Goal: Task Accomplishment & Management: Complete application form

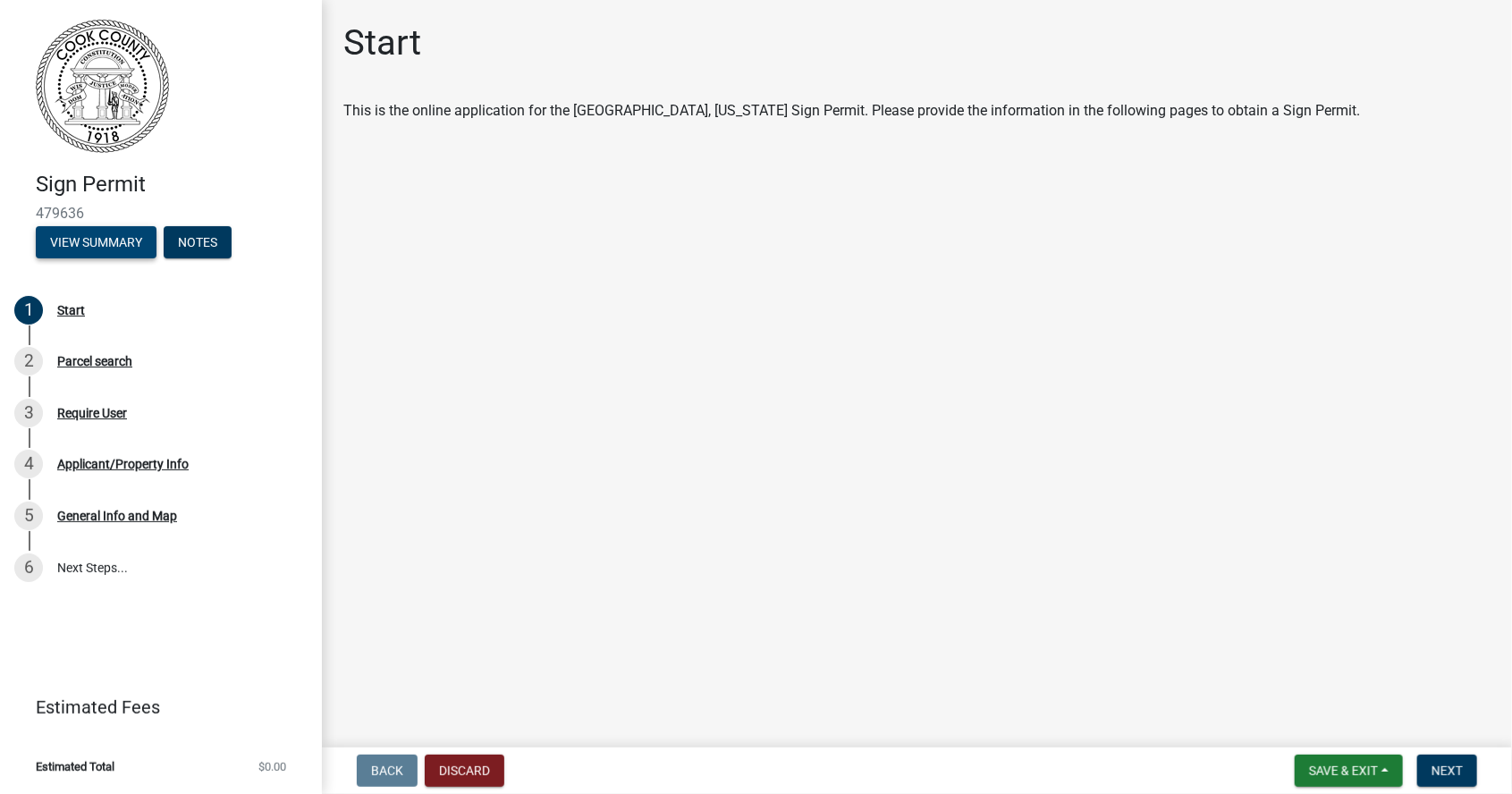
click at [115, 255] on button "View Summary" at bounding box center [96, 242] width 121 height 33
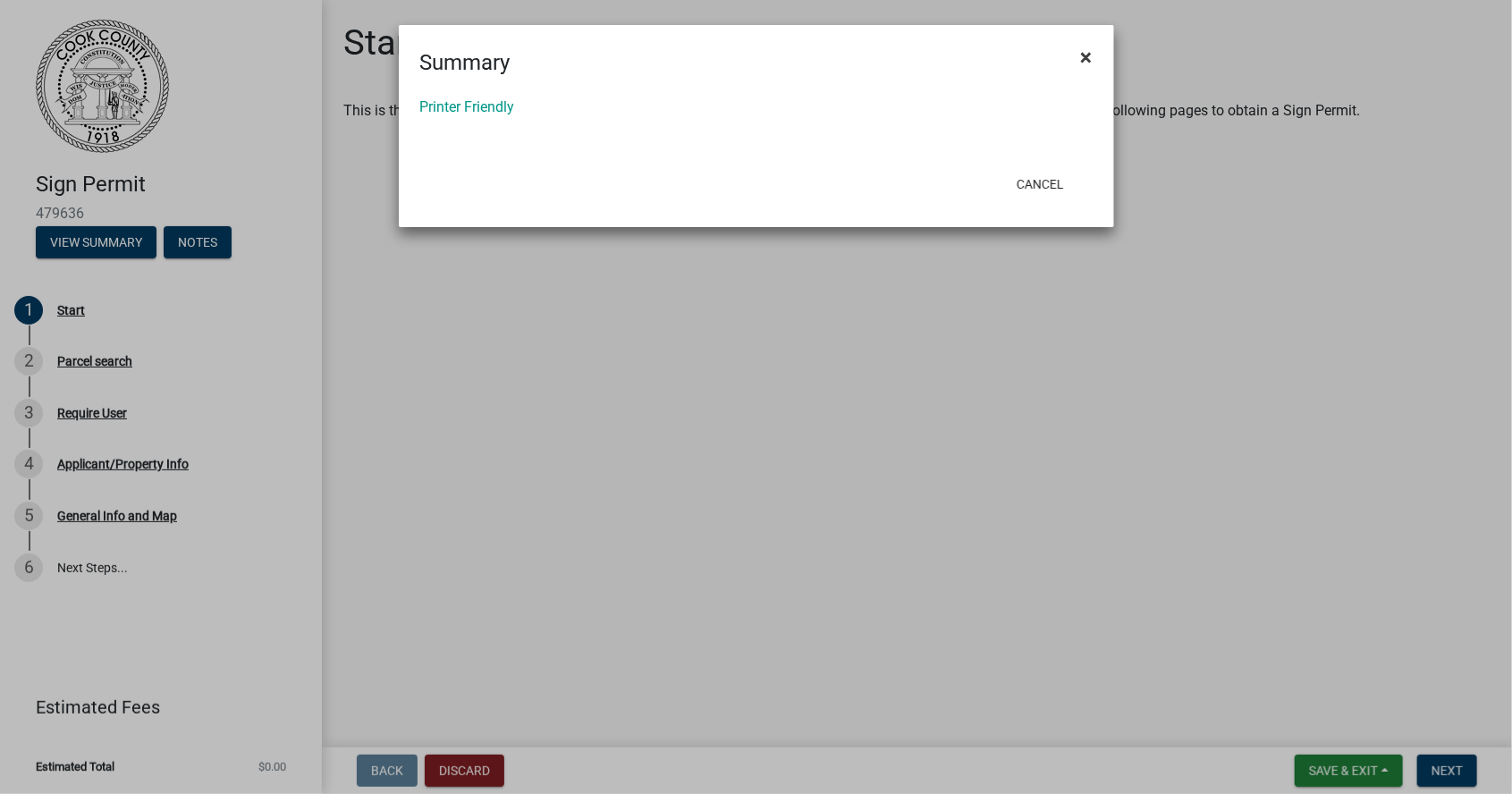
click at [1095, 68] on button "×" at bounding box center [1087, 57] width 40 height 50
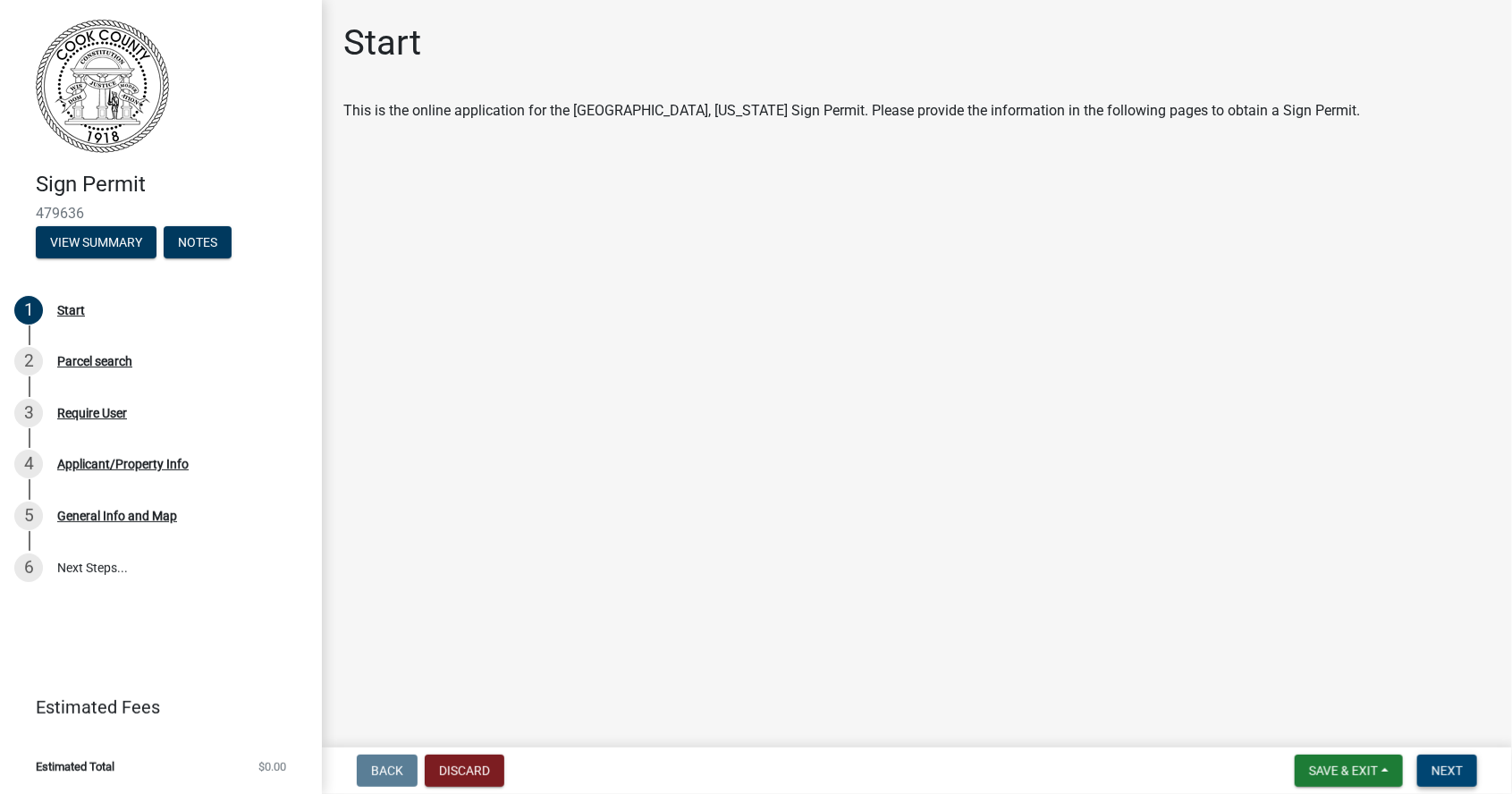
click at [1466, 782] on button "Next" at bounding box center [1447, 771] width 60 height 33
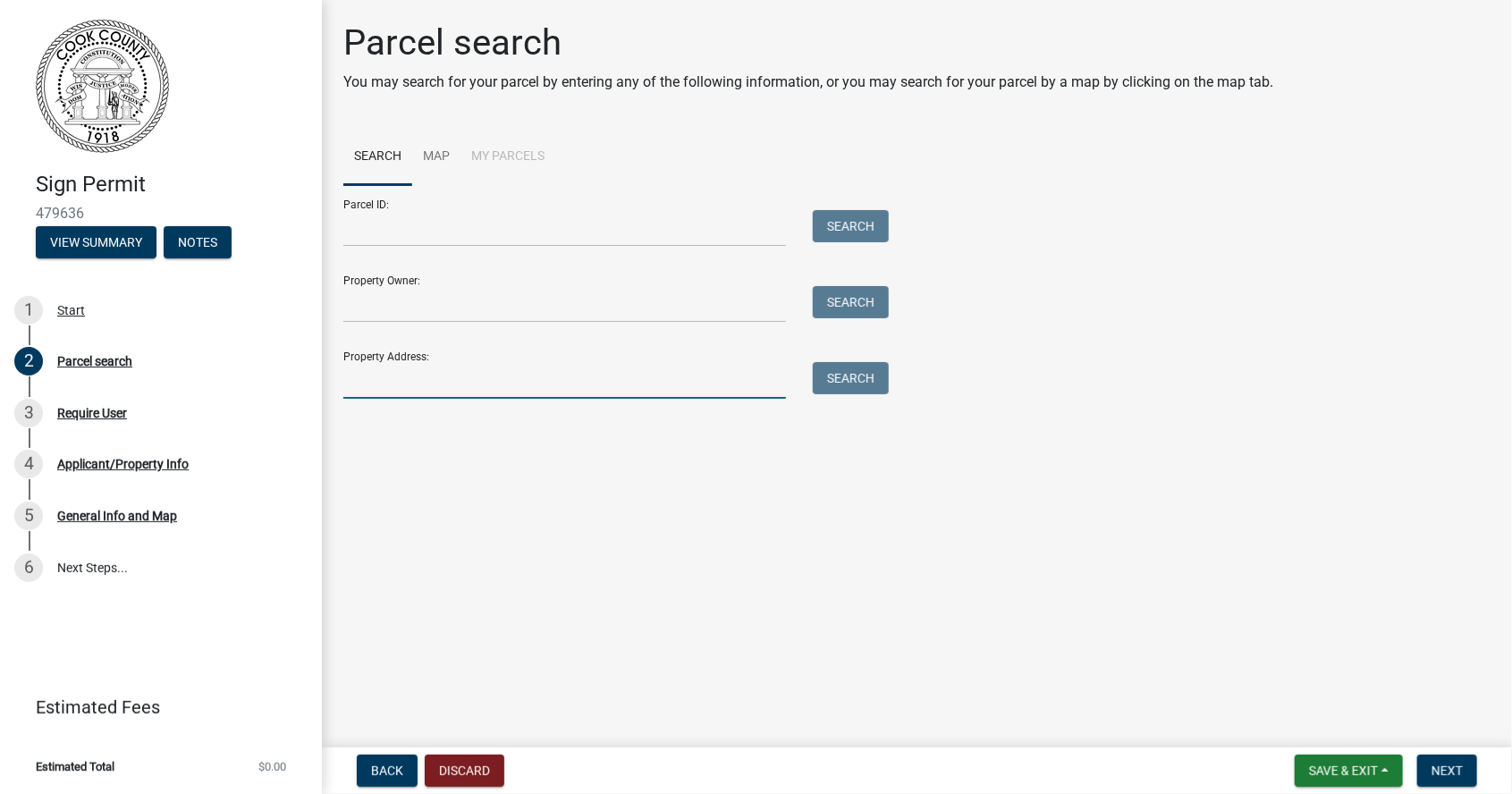
click at [752, 379] on input "Property Address:" at bounding box center [565, 380] width 442 height 36
type input "1970 [GEOGRAPHIC_DATA]"
click at [856, 386] on button "Search" at bounding box center [850, 378] width 76 height 33
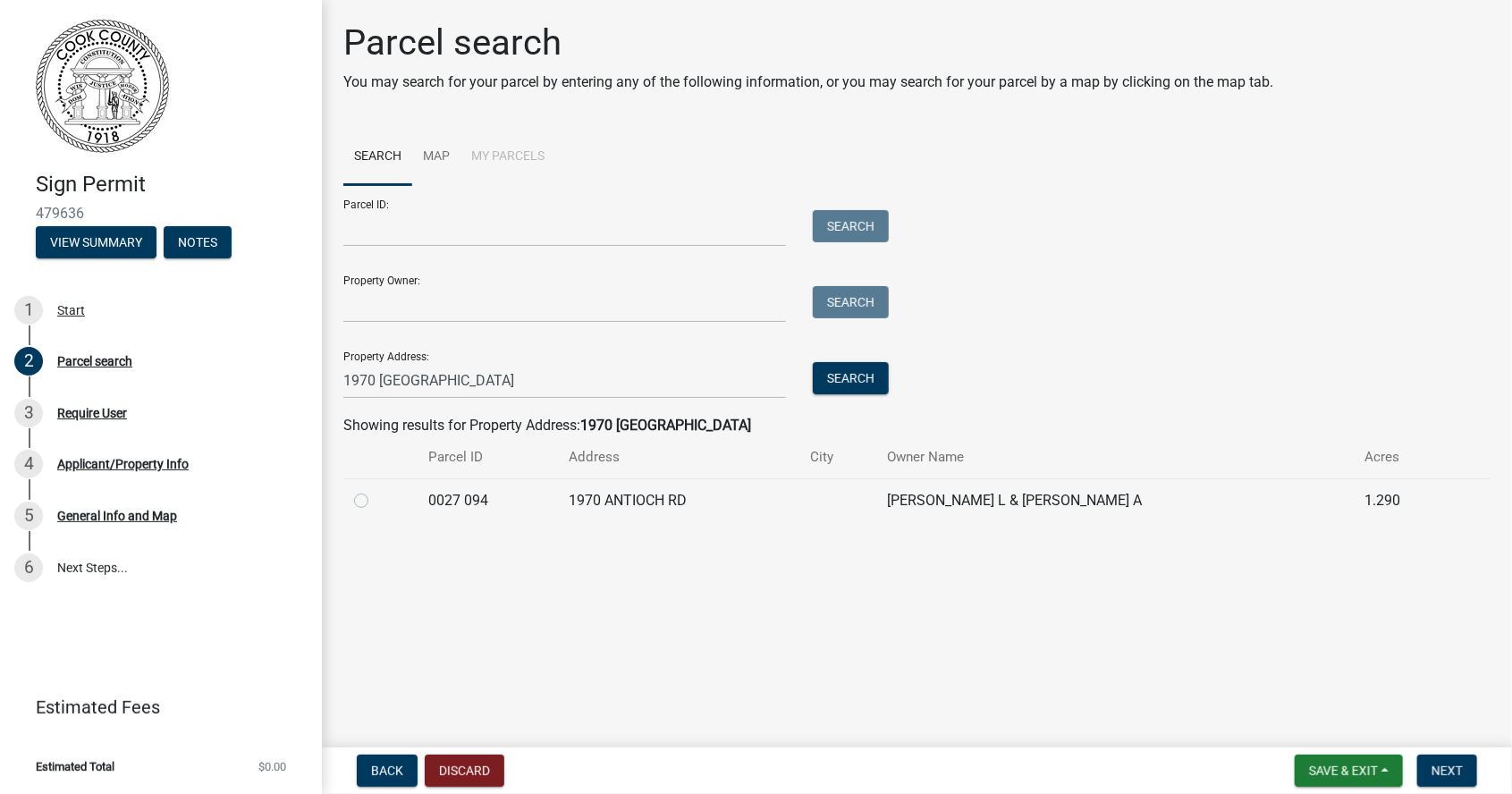
click at [375, 490] on label at bounding box center [375, 490] width 0 height 0
click at [375, 501] on 094 "radio" at bounding box center [381, 496] width 11 height 11
radio 094 "true"
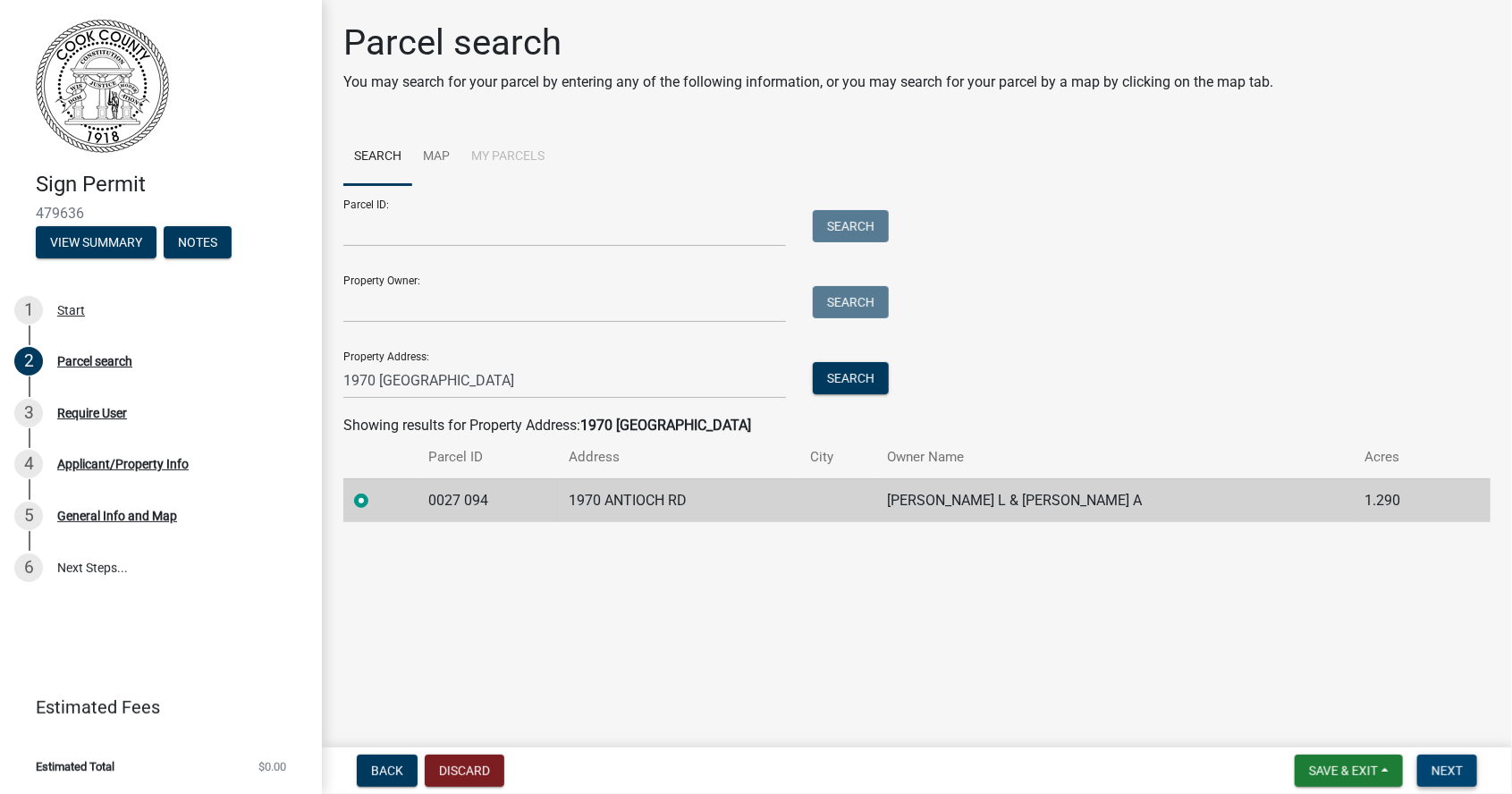
click at [1468, 778] on button "Next" at bounding box center [1447, 771] width 60 height 33
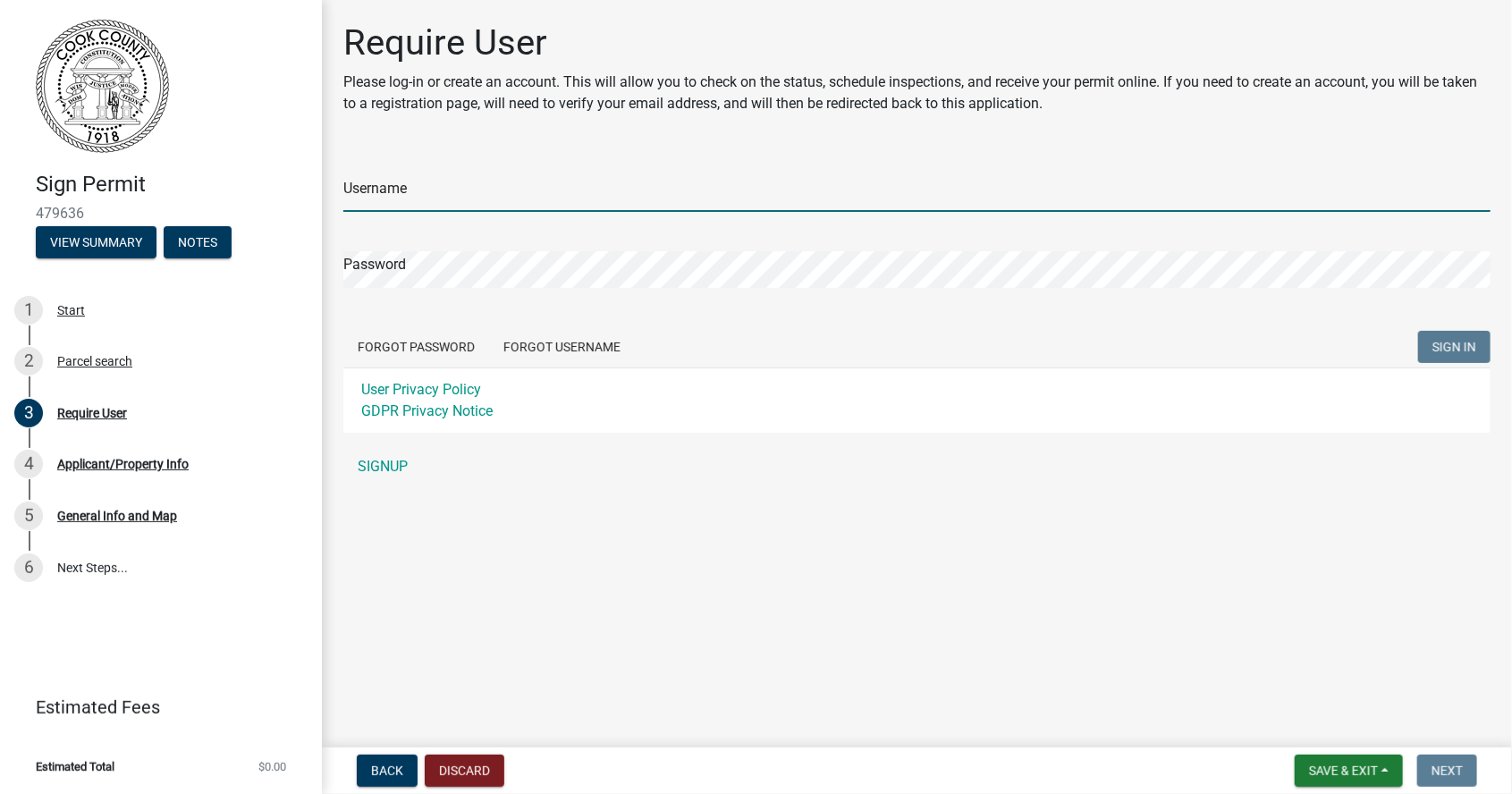
click at [1395, 189] on input "Username" at bounding box center [917, 193] width 1147 height 36
type input "[PERSON_NAME] homes"
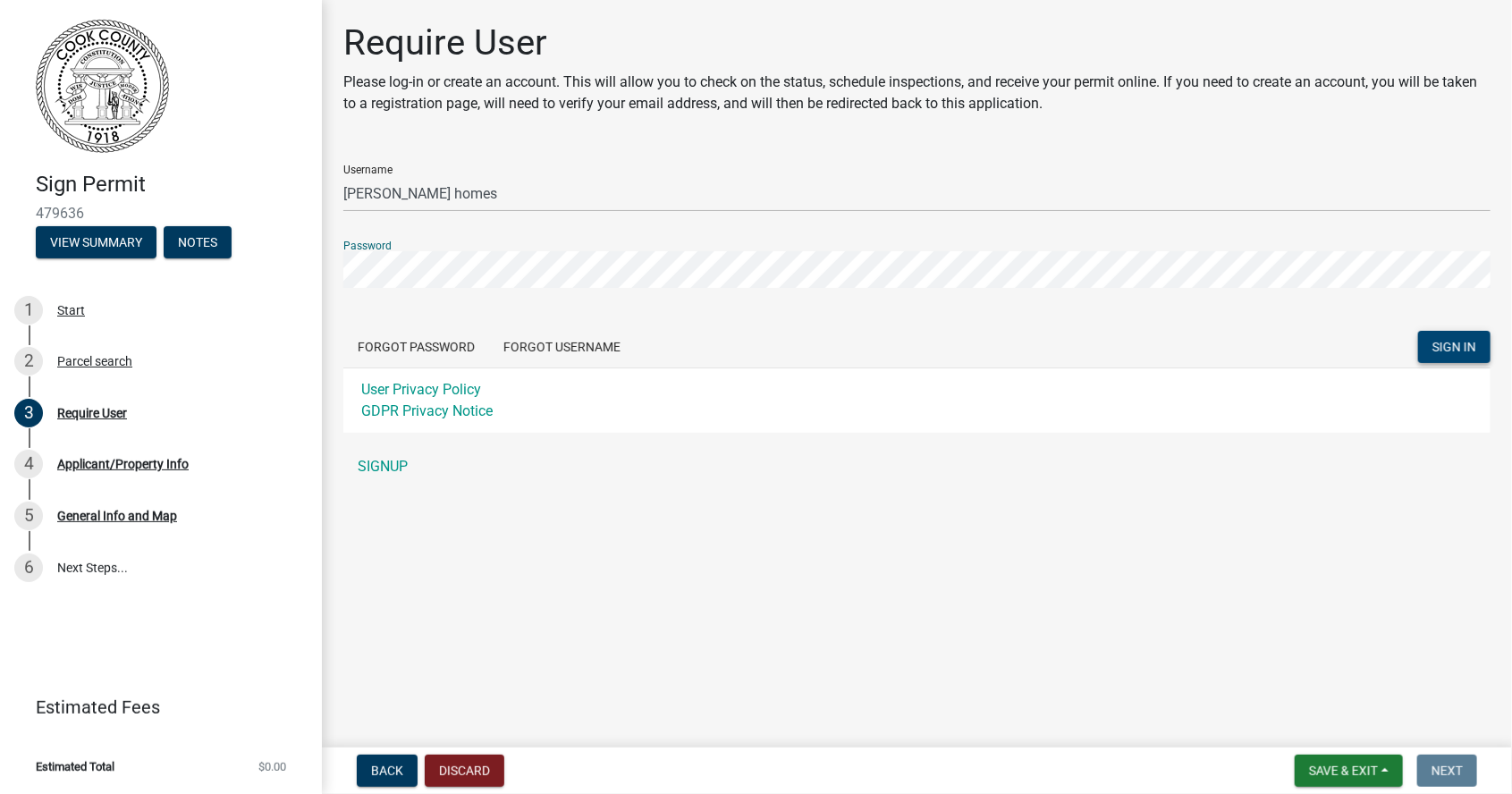
click at [1463, 351] on span "SIGN IN" at bounding box center [1455, 347] width 44 height 14
click at [399, 466] on link "SIGNUP" at bounding box center [917, 466] width 1147 height 35
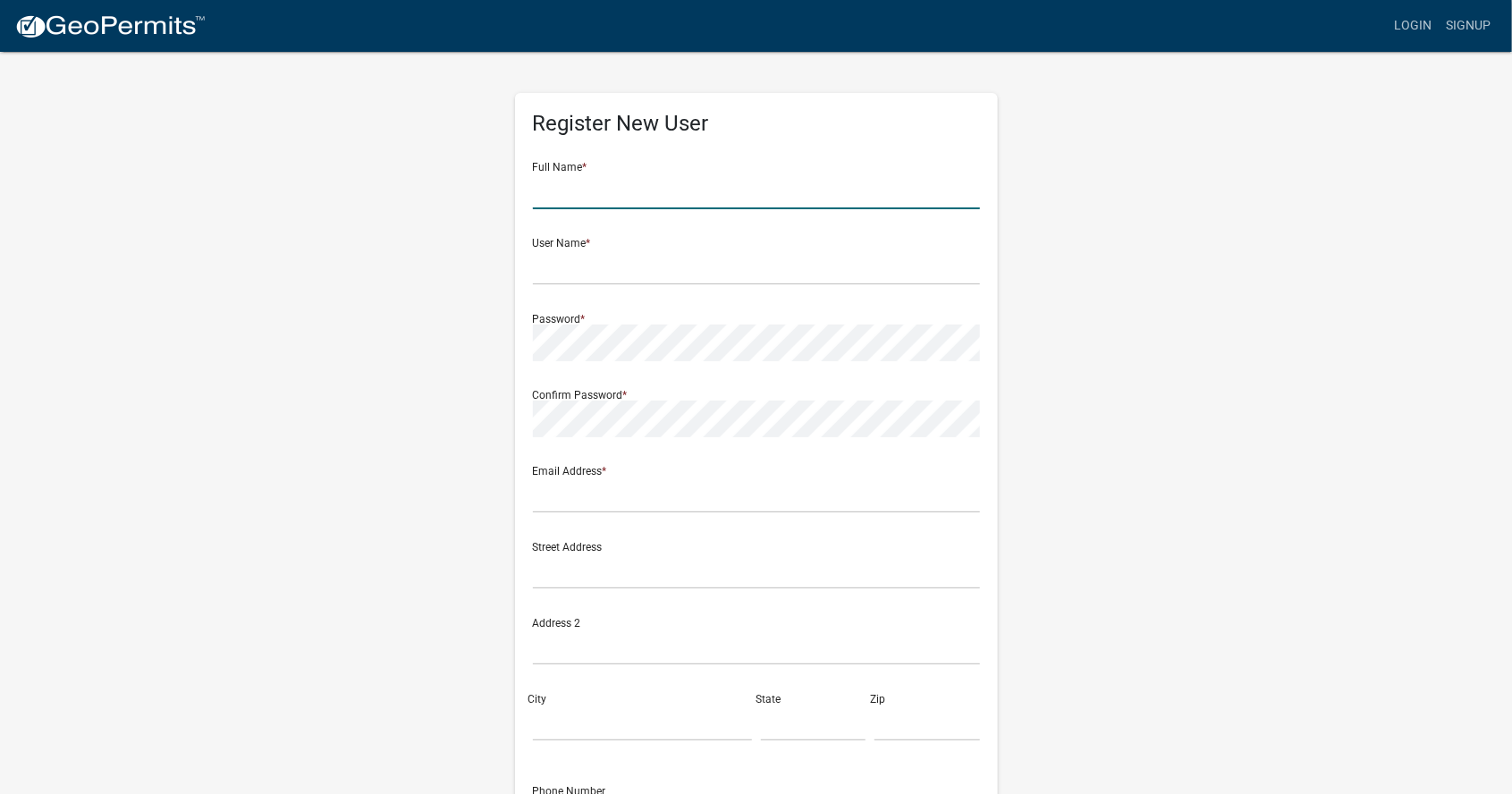
click at [854, 184] on input "text" at bounding box center [756, 191] width 447 height 36
type input "[PERSON_NAME]"
click at [768, 272] on input "text" at bounding box center [756, 267] width 447 height 36
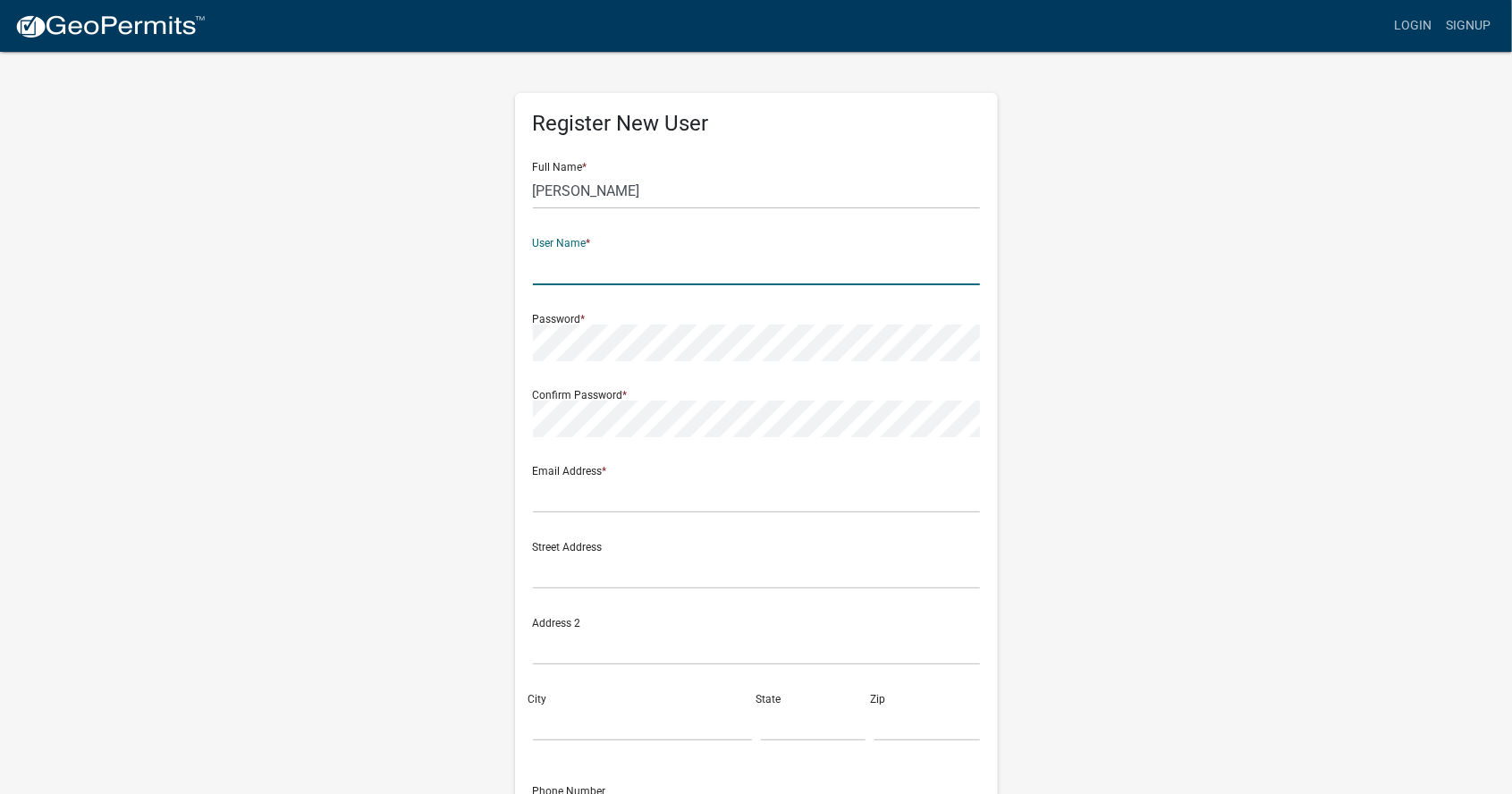
type input "[PERSON_NAME] homes"
click at [787, 502] on input "text" at bounding box center [756, 495] width 447 height 36
type input "[EMAIL_ADDRESS][DOMAIN_NAME]"
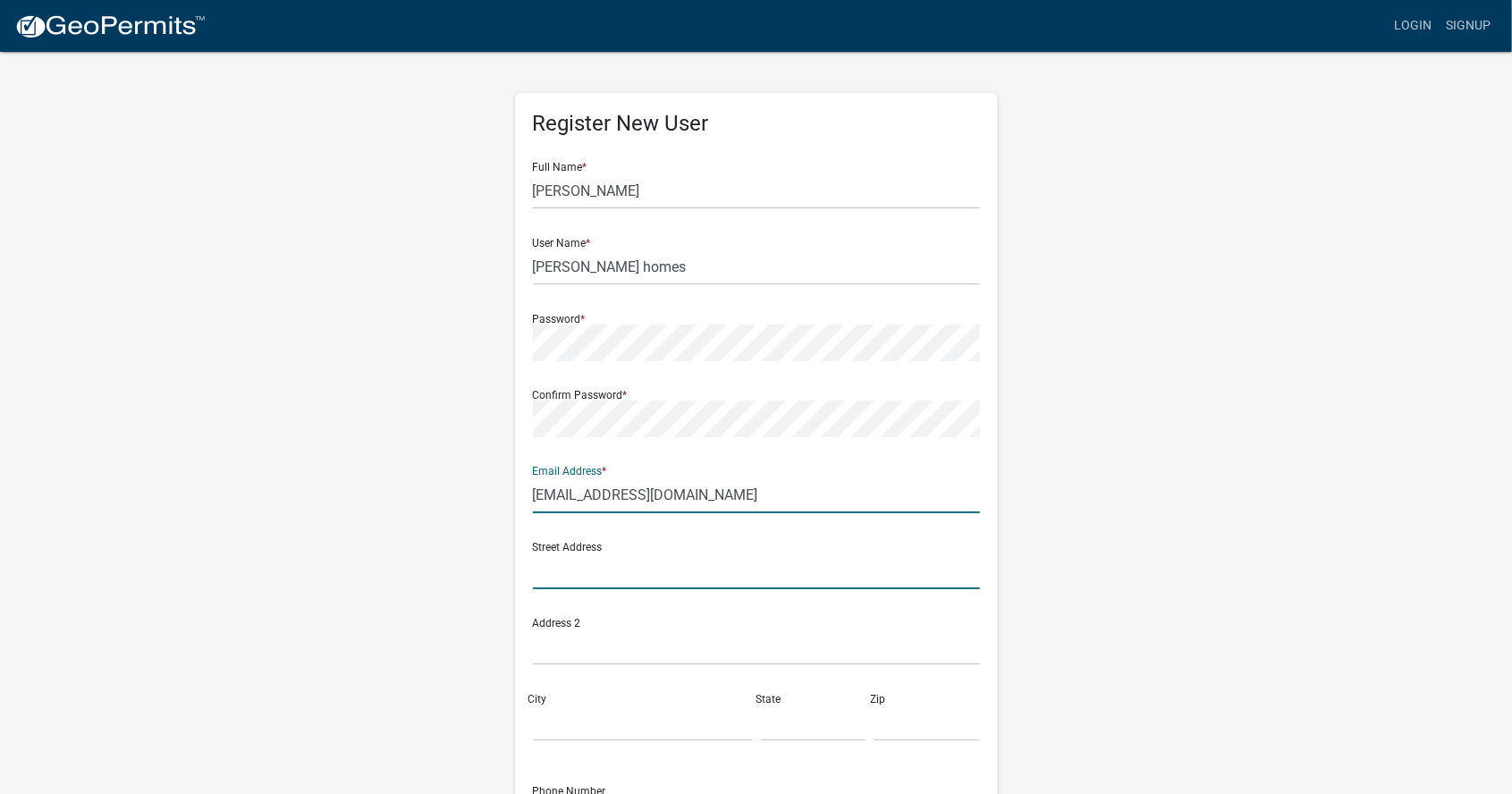
click at [796, 562] on input "text" at bounding box center [756, 571] width 447 height 36
type input "[STREET_ADDRESS]"
click at [583, 728] on input "City" at bounding box center [643, 723] width 219 height 36
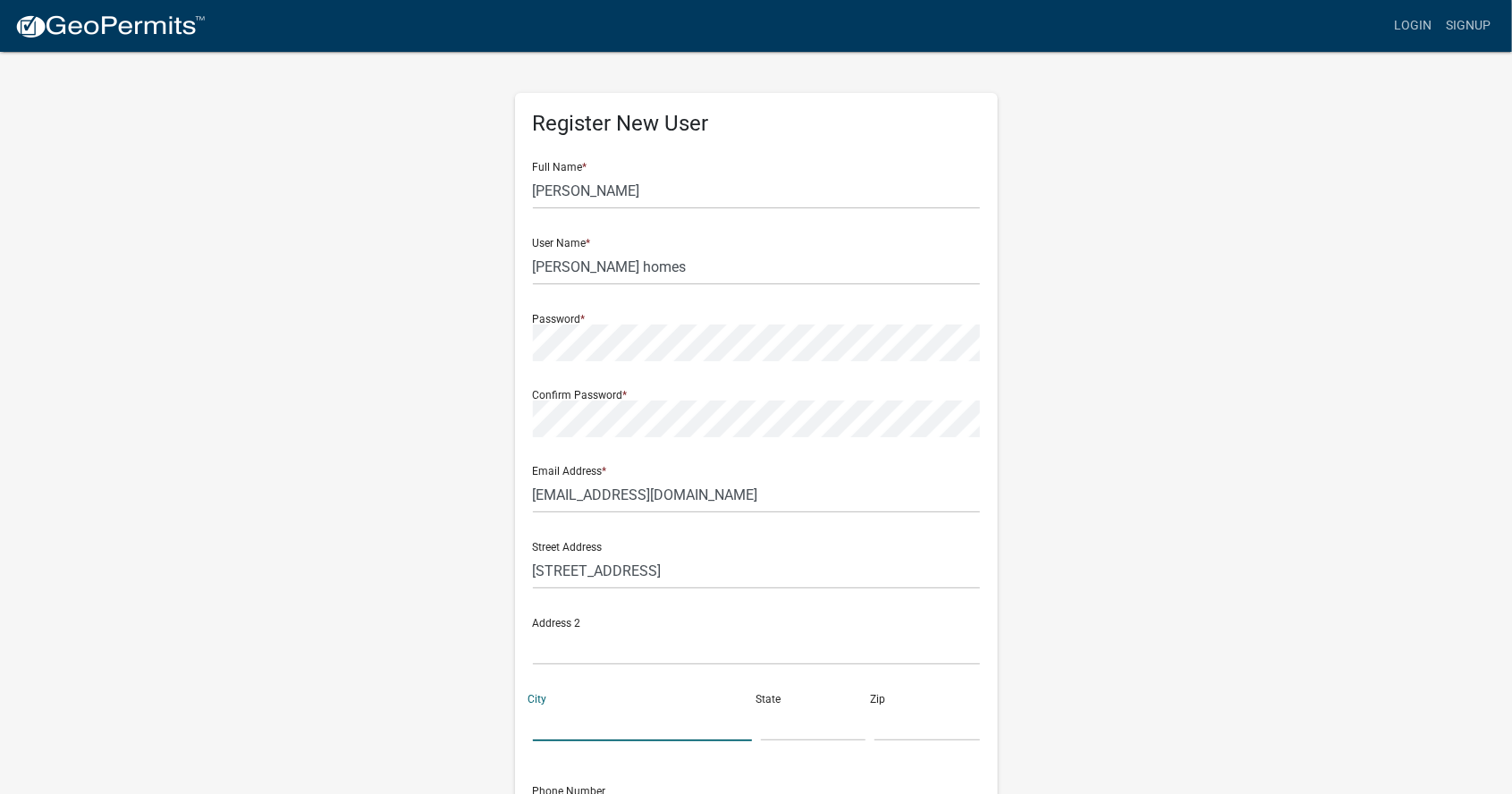
type input "valdosta"
click at [783, 727] on input "text" at bounding box center [814, 723] width 105 height 36
type input "[US_STATE]"
click at [891, 731] on input "text" at bounding box center [927, 723] width 105 height 36
type input "31601"
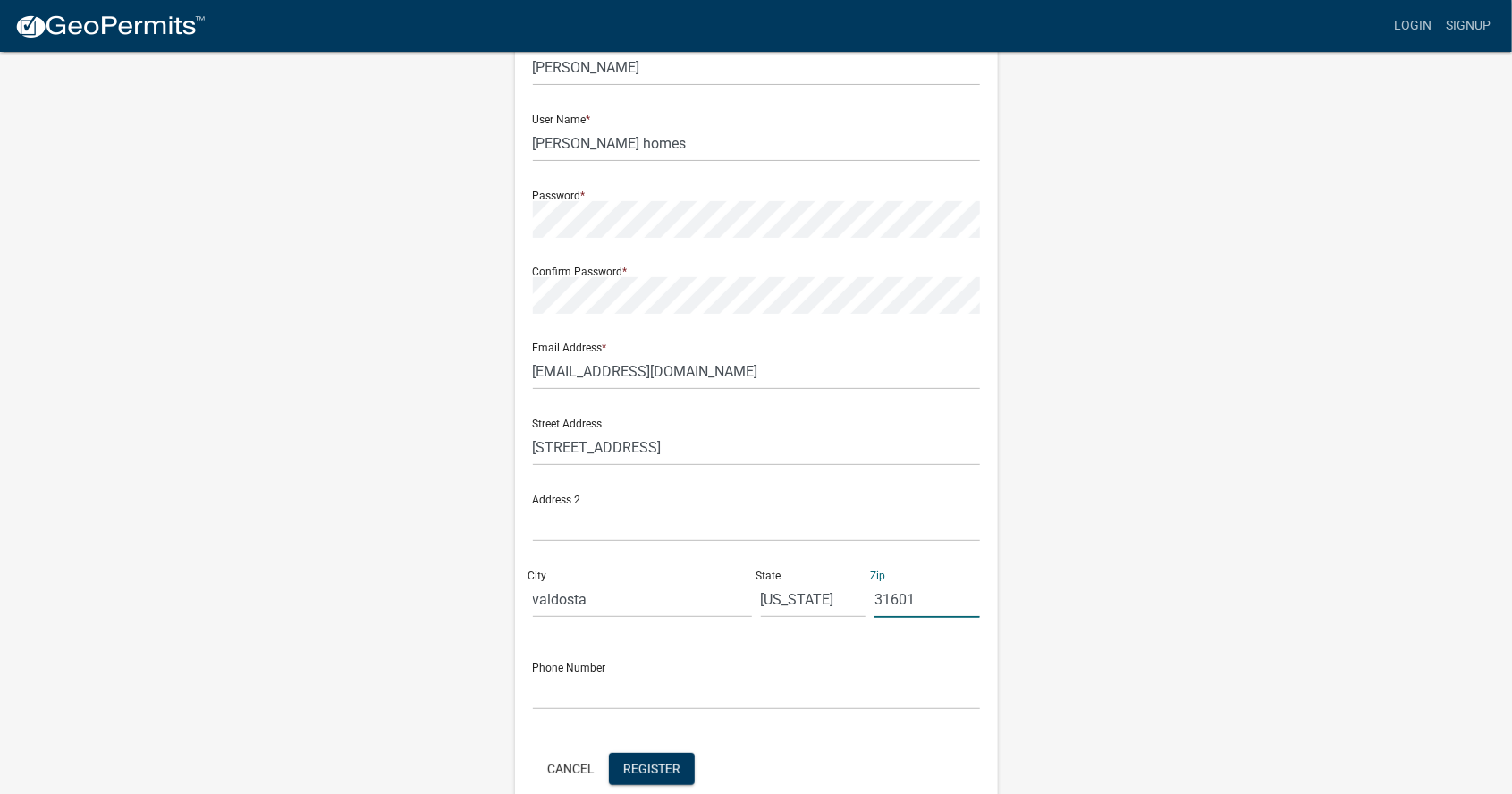
scroll to position [128, 0]
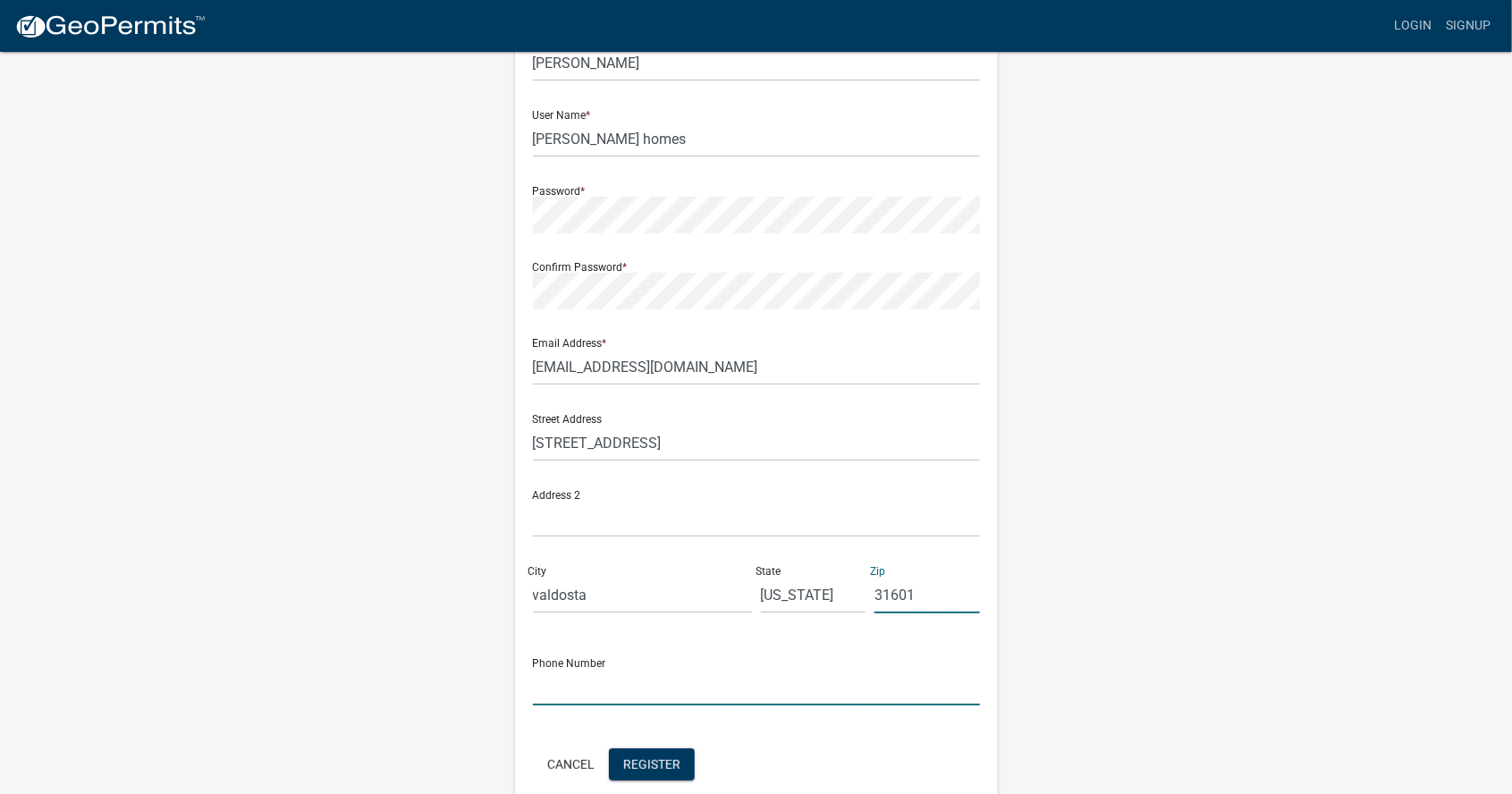
click at [570, 689] on input "text" at bounding box center [756, 688] width 447 height 36
type input "[PHONE_NUMBER]"
click at [642, 762] on span "Register" at bounding box center [652, 763] width 57 height 14
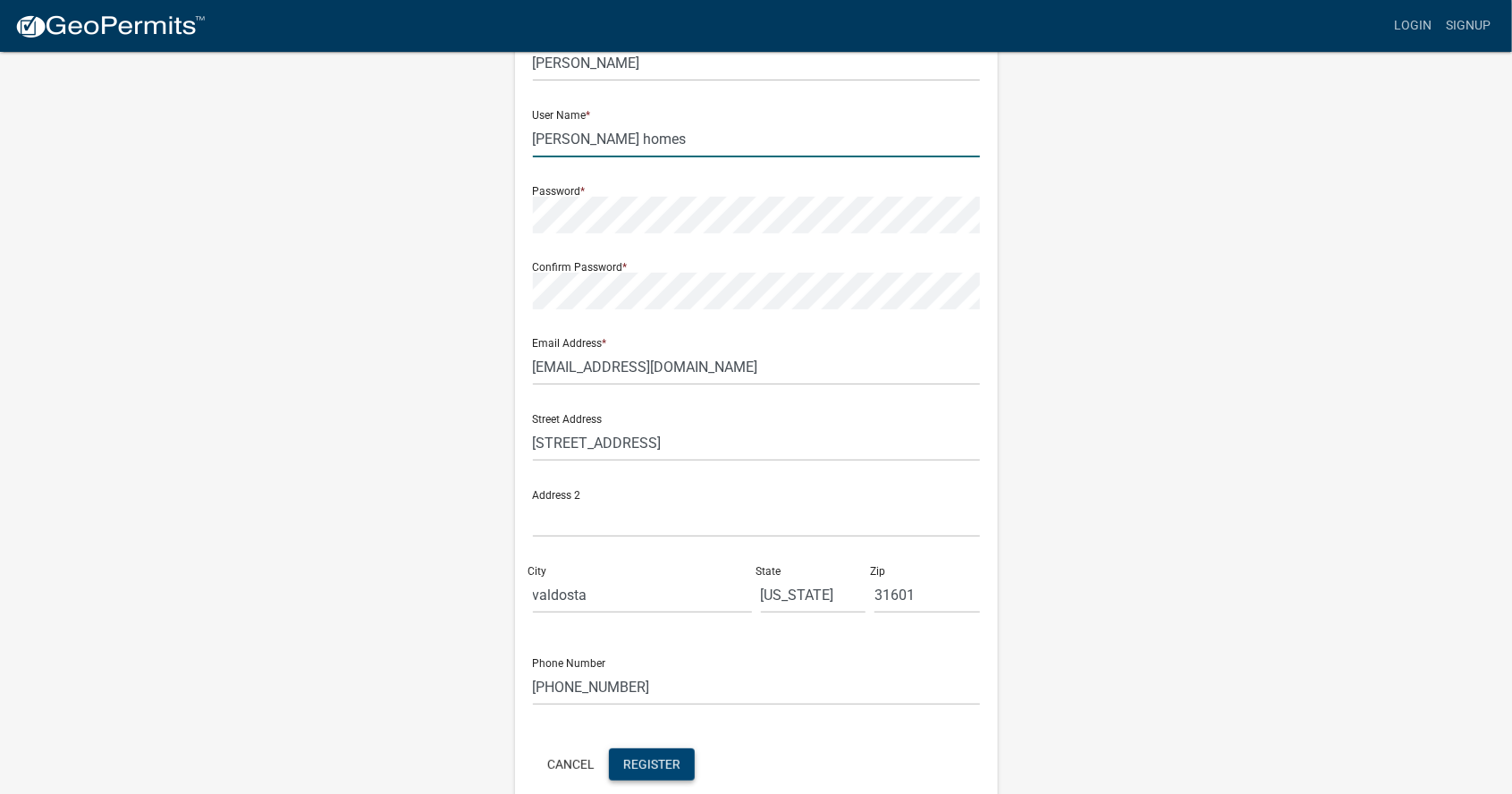
click at [665, 144] on input "[PERSON_NAME] homes" at bounding box center [756, 139] width 447 height 36
type input "bo"
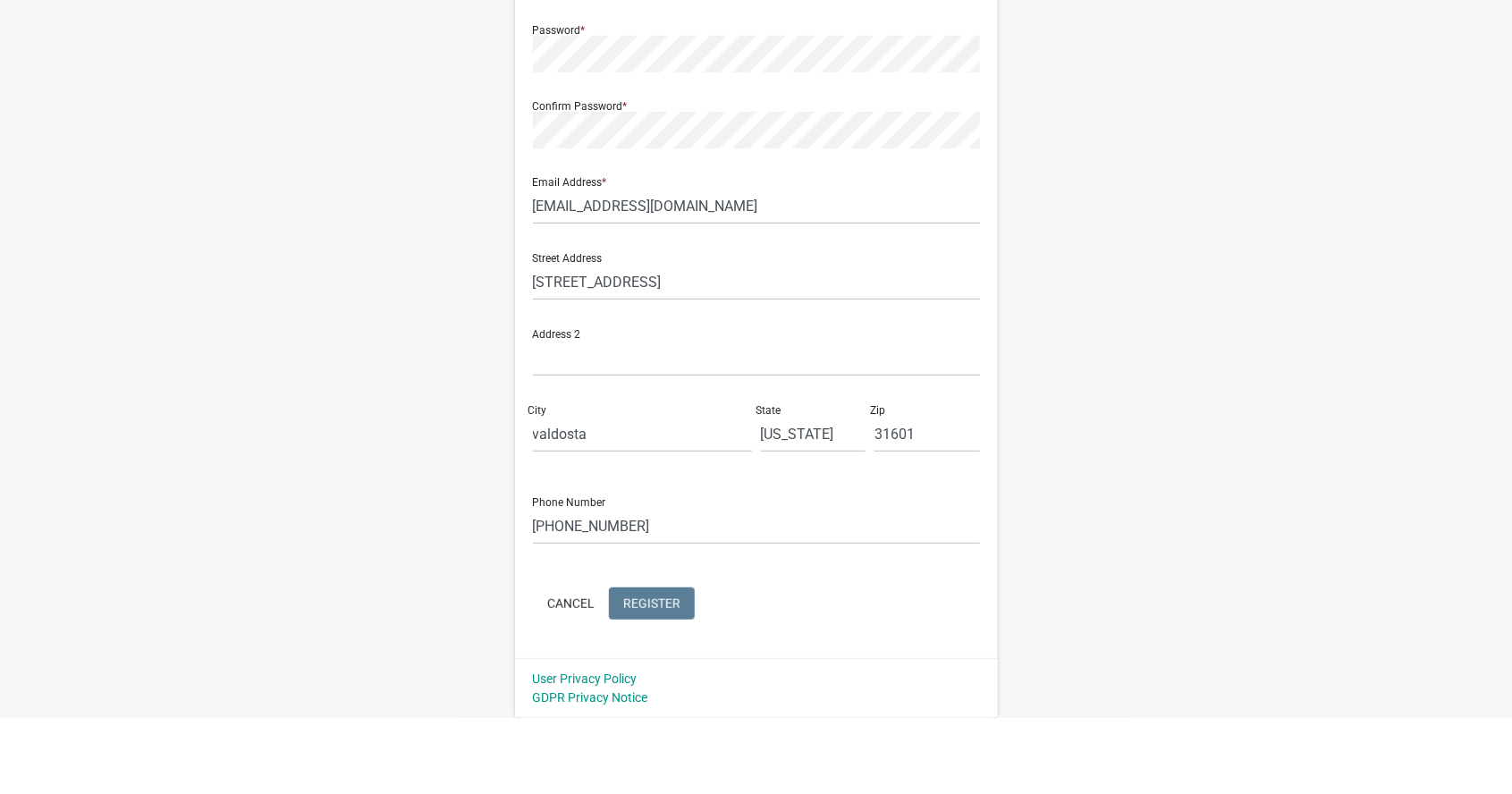
click at [647, 690] on button "Register" at bounding box center [652, 681] width 86 height 33
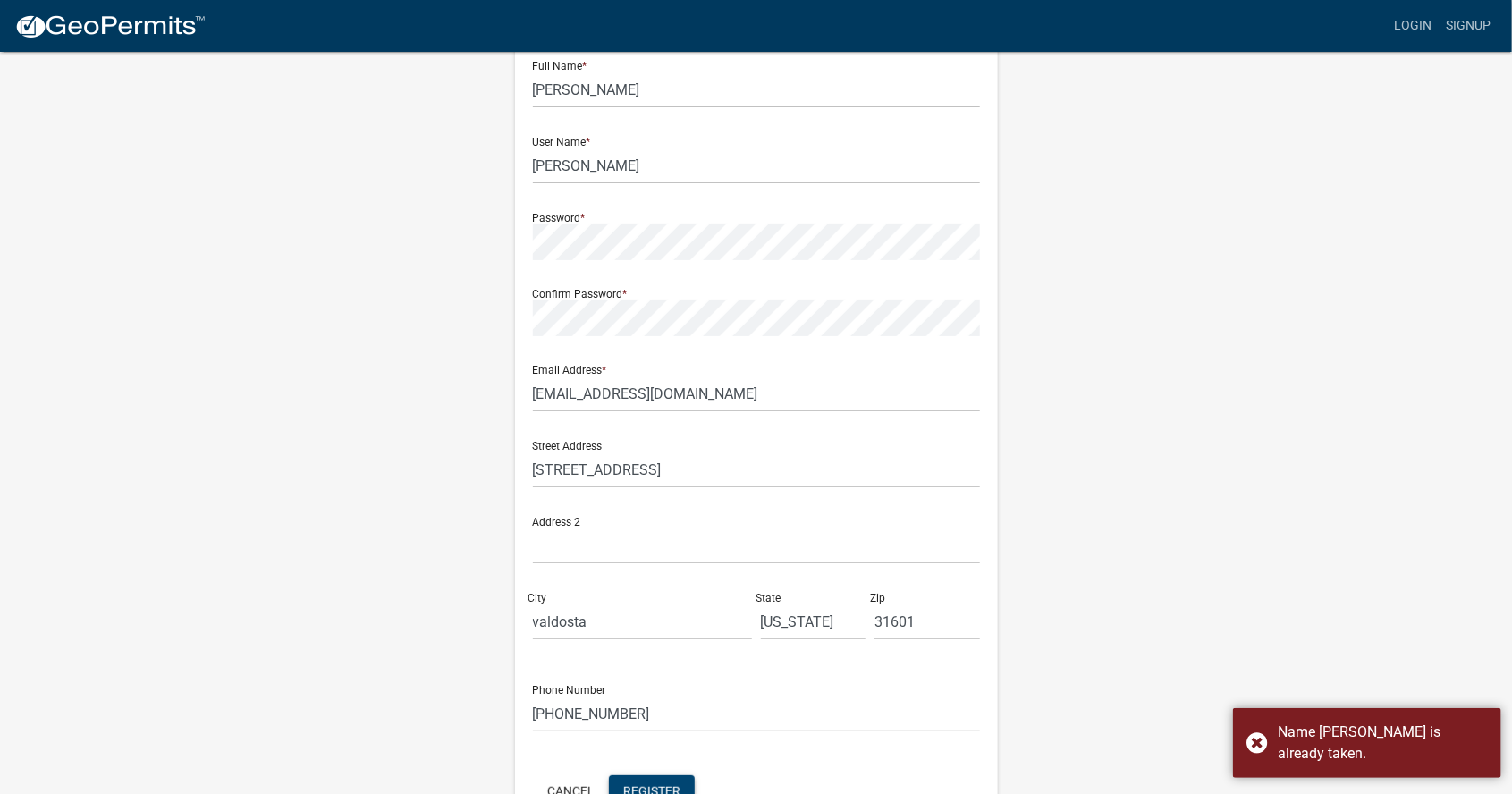
scroll to position [94, 0]
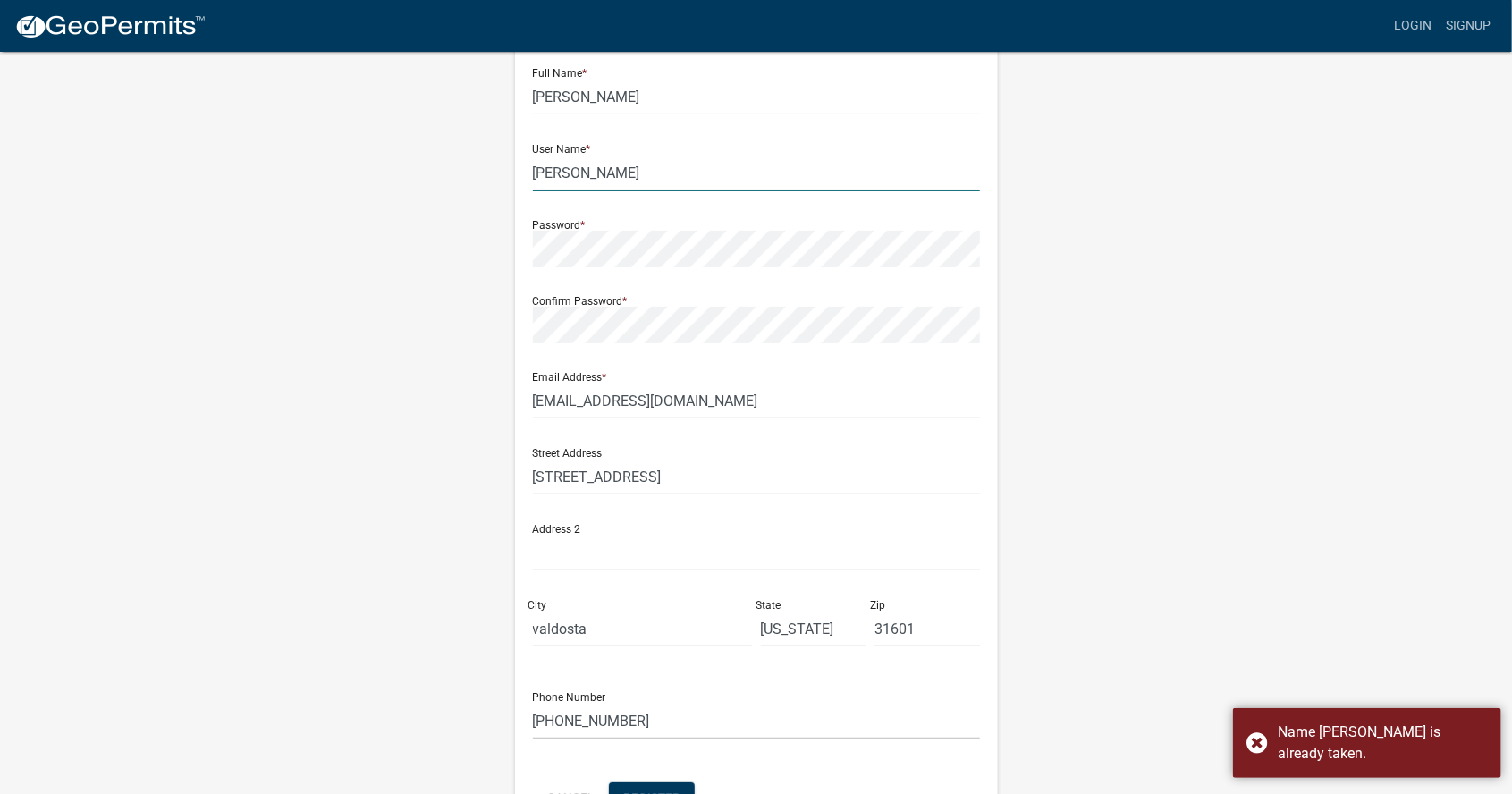
click at [607, 186] on input "[PERSON_NAME]" at bounding box center [756, 173] width 447 height 36
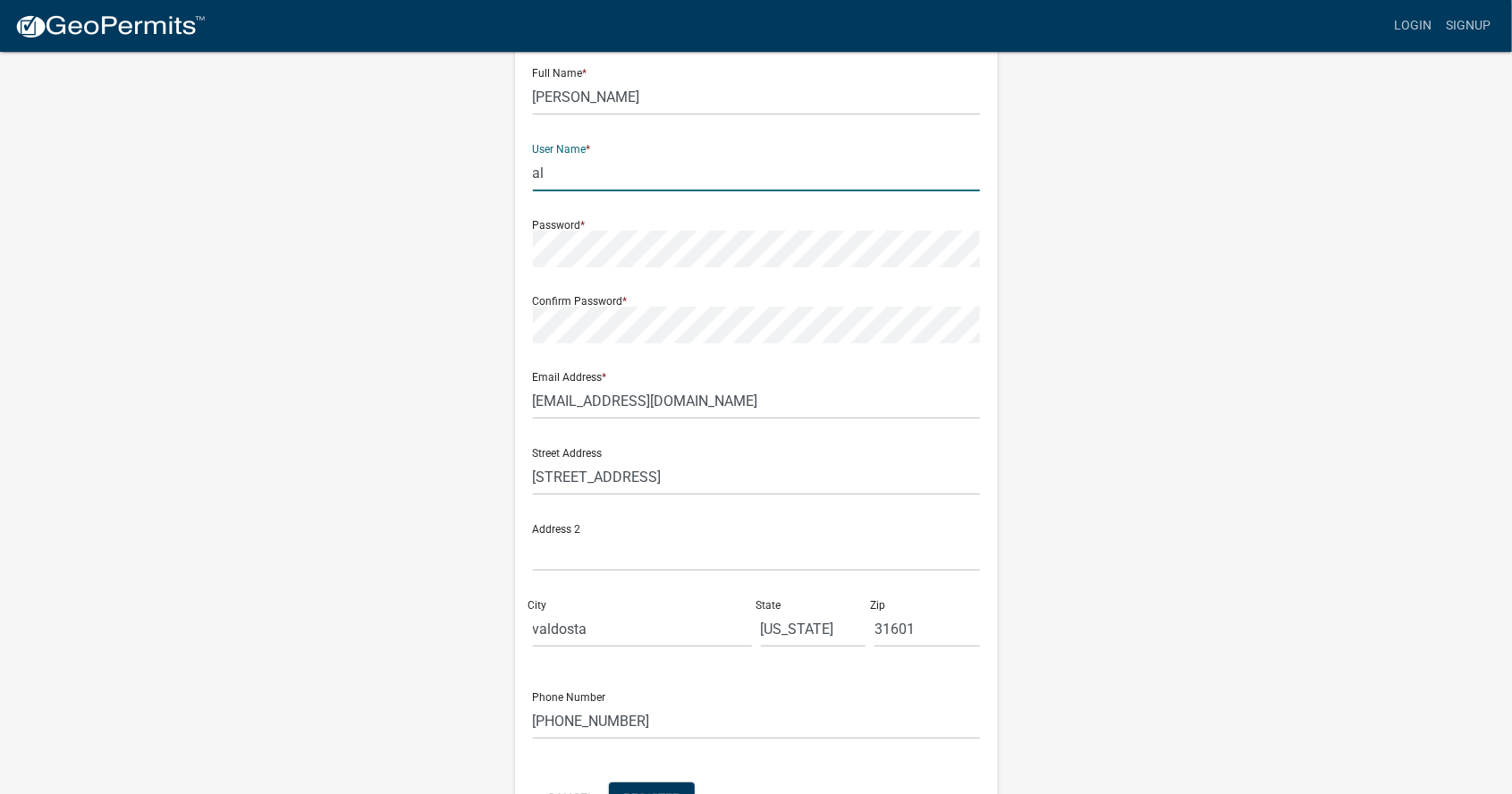
type input "a"
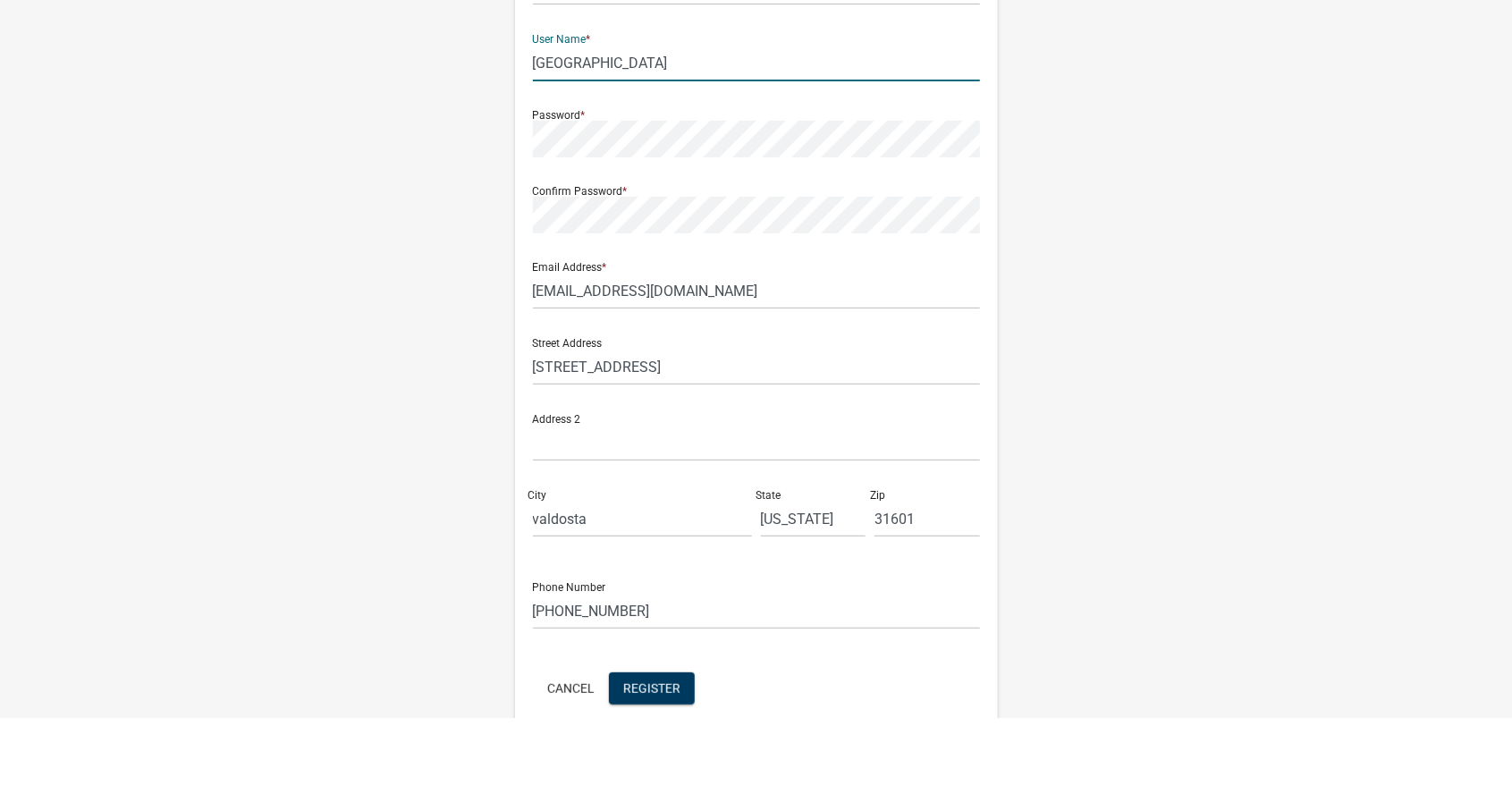
scroll to position [212, 0]
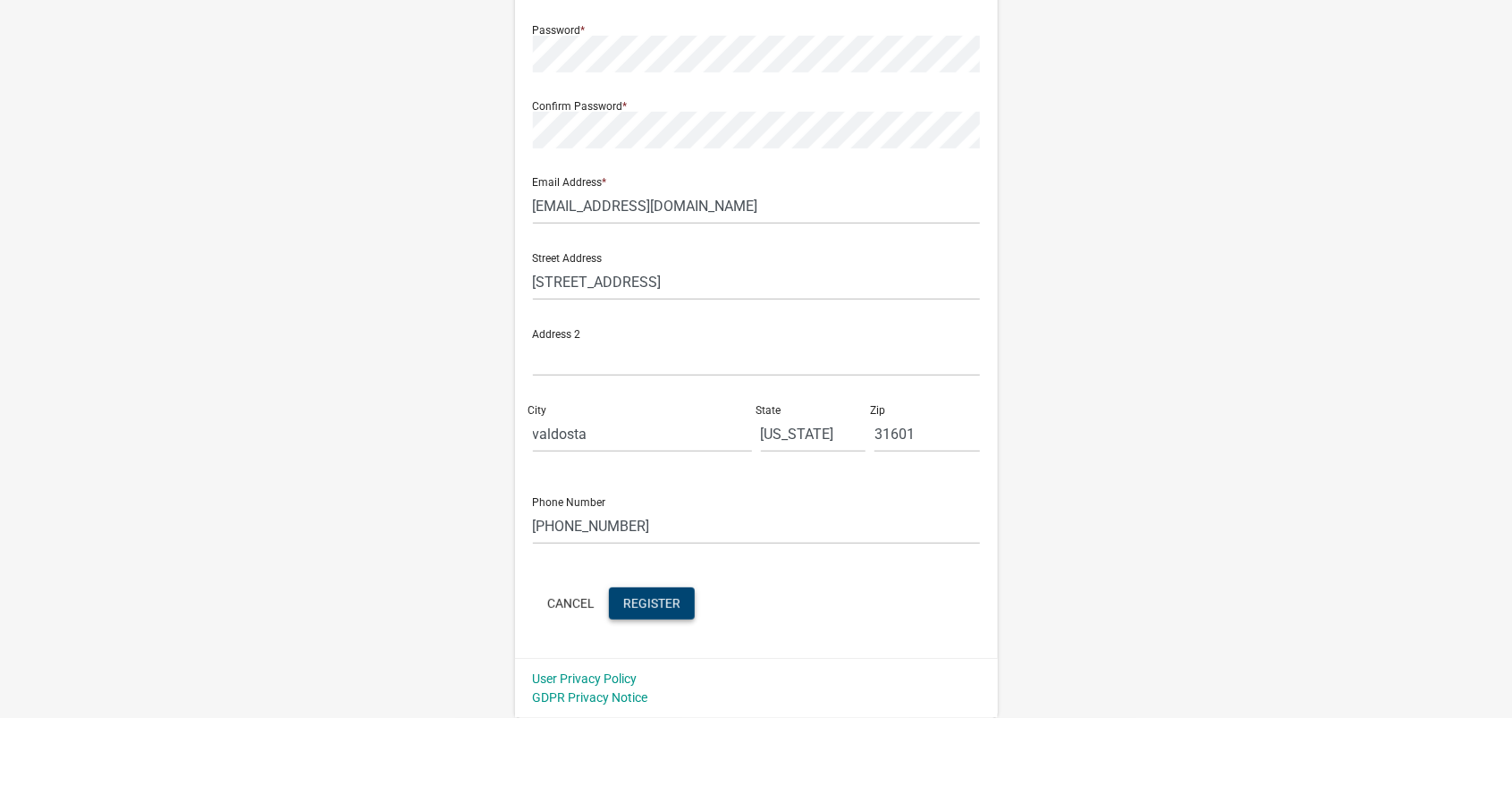
click at [657, 689] on button "Register" at bounding box center [652, 681] width 86 height 33
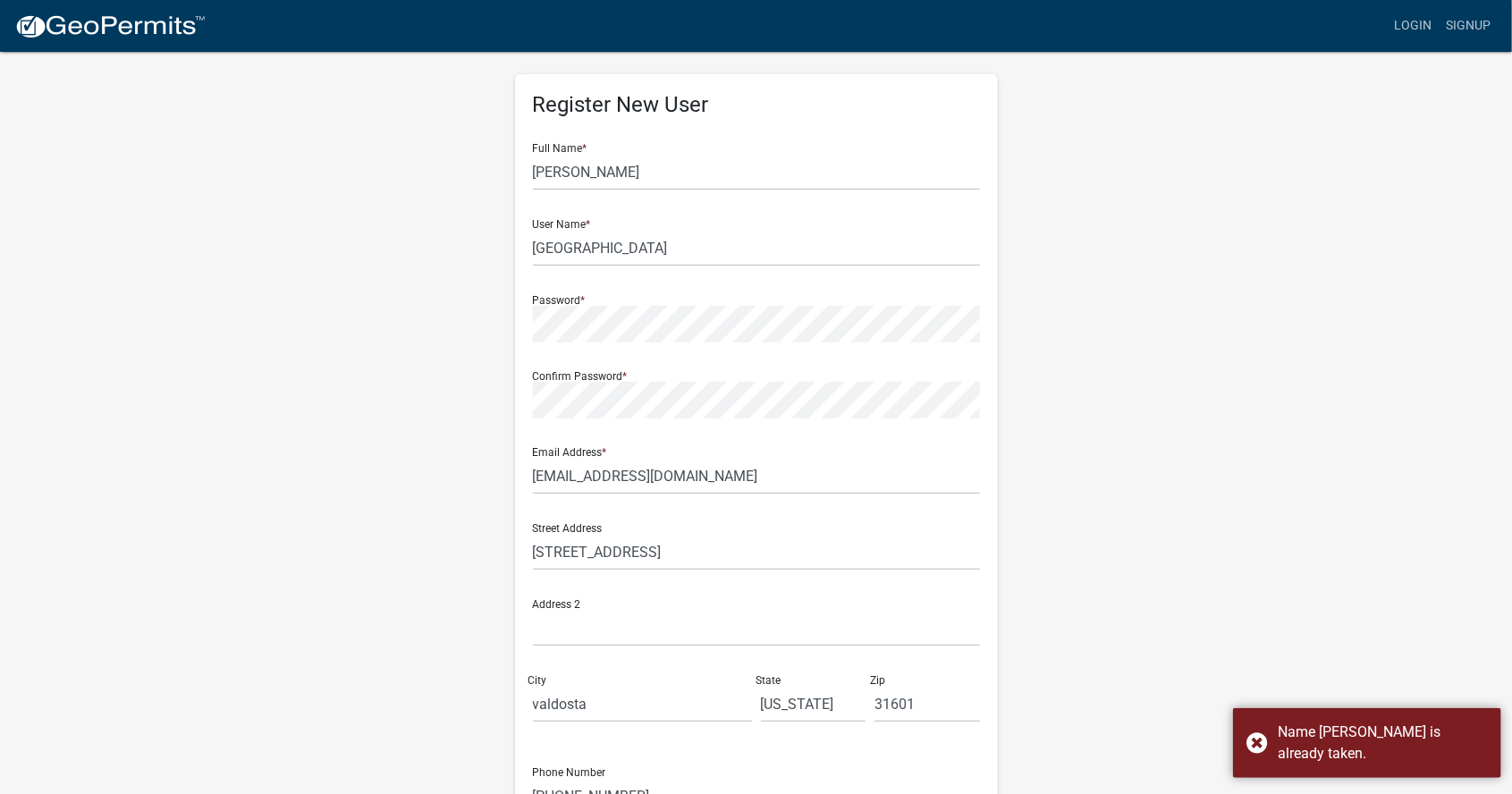
scroll to position [18, 0]
click at [817, 245] on input "[GEOGRAPHIC_DATA]" at bounding box center [756, 249] width 447 height 36
click at [593, 221] on div "User Name * [PERSON_NAME]" at bounding box center [756, 237] width 447 height 61
click at [595, 232] on input "[GEOGRAPHIC_DATA]" at bounding box center [756, 249] width 447 height 36
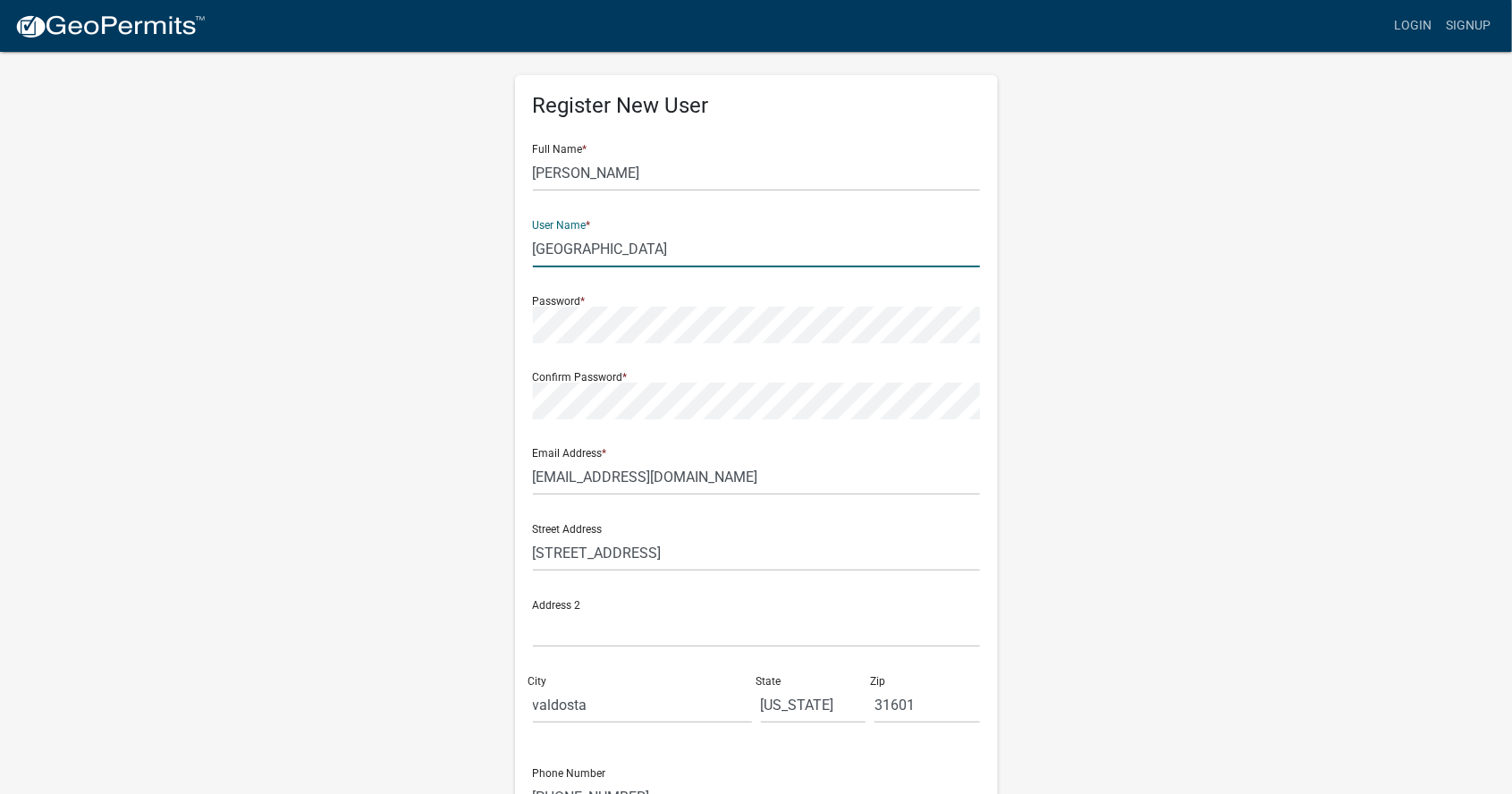
click at [603, 220] on div "User Name * [PERSON_NAME]" at bounding box center [756, 237] width 447 height 61
click at [812, 244] on input "[GEOGRAPHIC_DATA]" at bounding box center [756, 249] width 447 height 36
type input "D"
click at [590, 218] on div "User Name *" at bounding box center [756, 237] width 447 height 61
click at [608, 240] on input "text" at bounding box center [756, 249] width 447 height 36
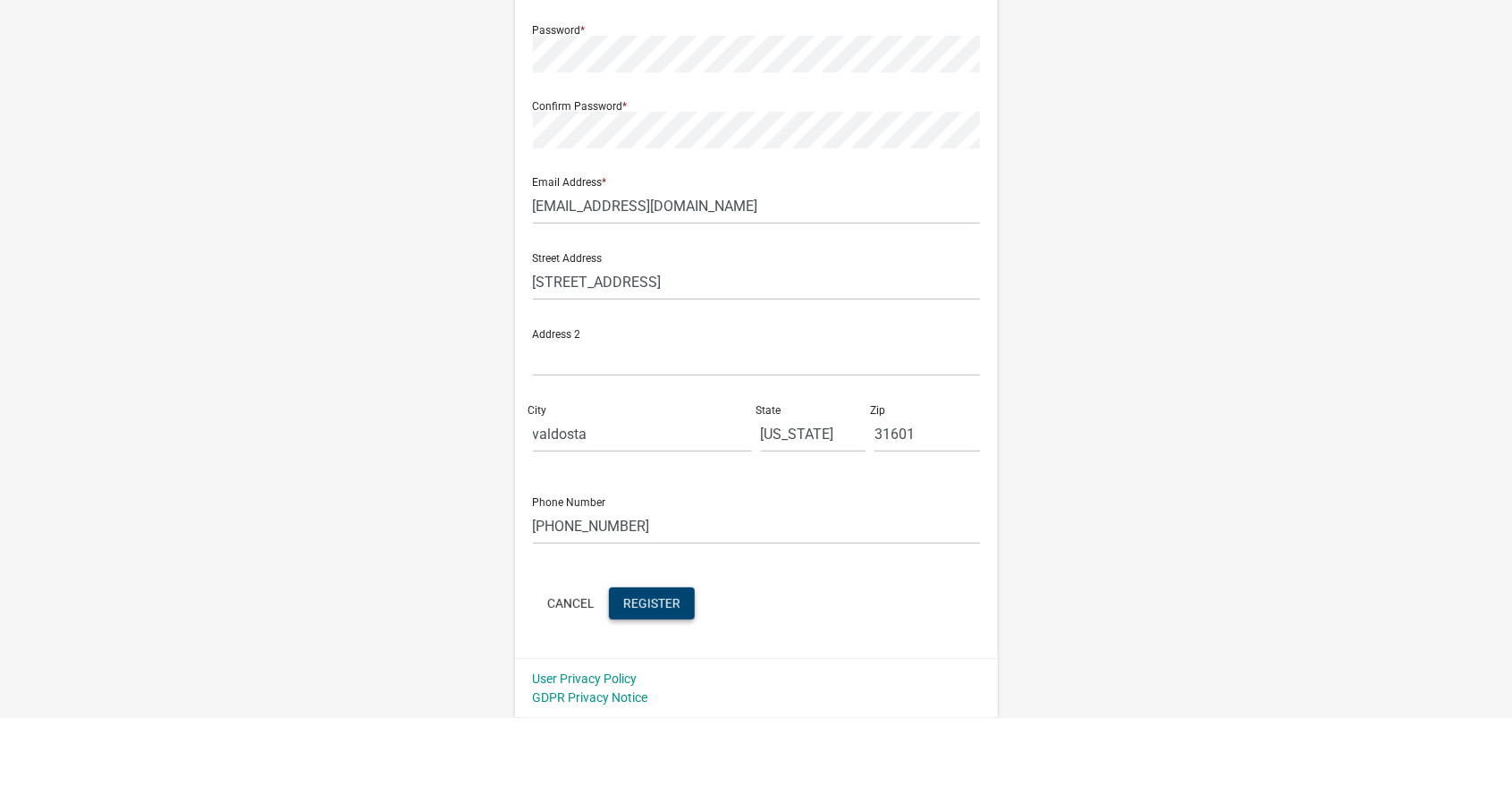
type input "alex1984"
click at [659, 691] on button "Register" at bounding box center [652, 681] width 86 height 33
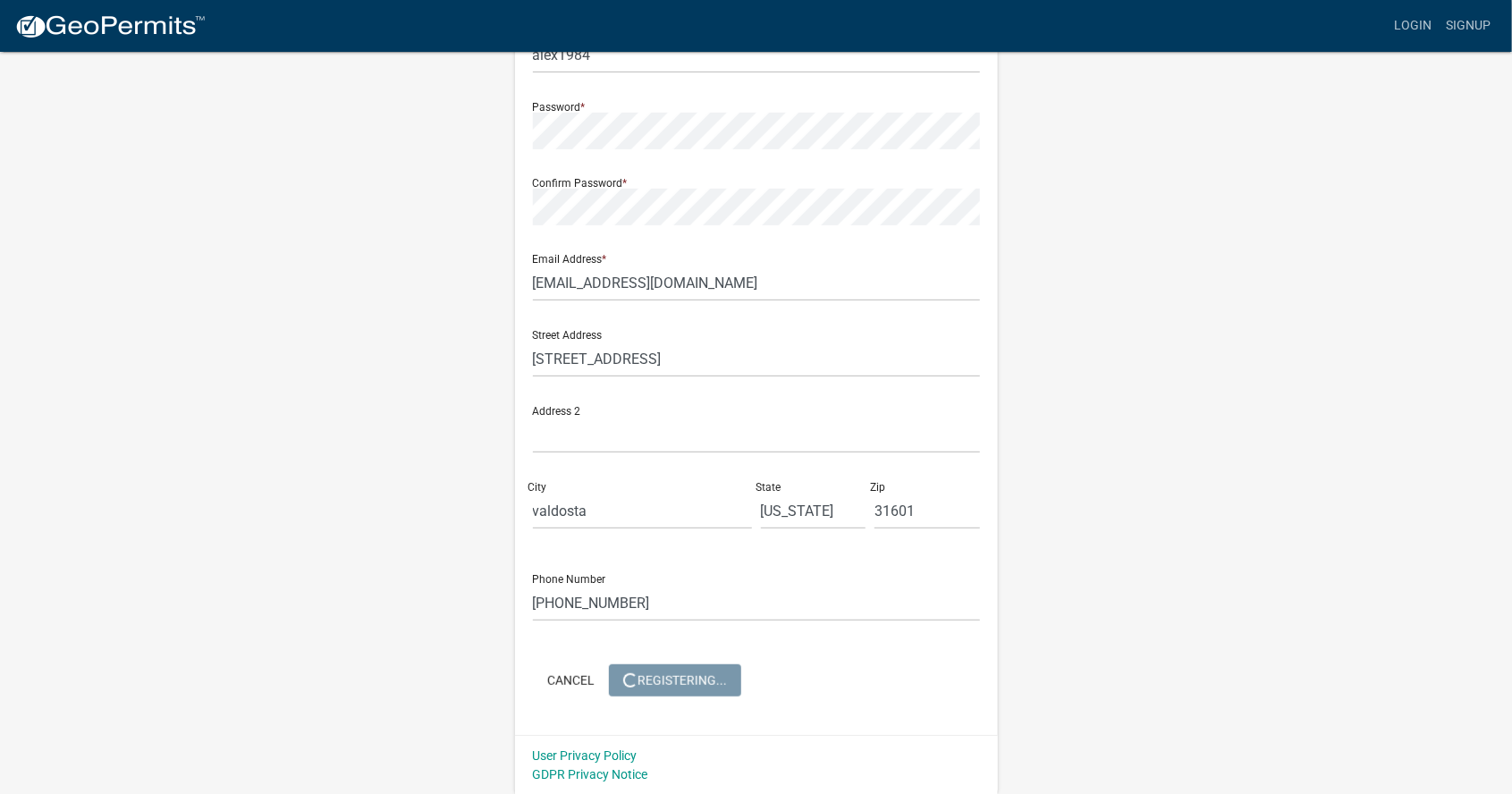
scroll to position [0, 0]
